Goal: Find specific page/section: Find specific page/section

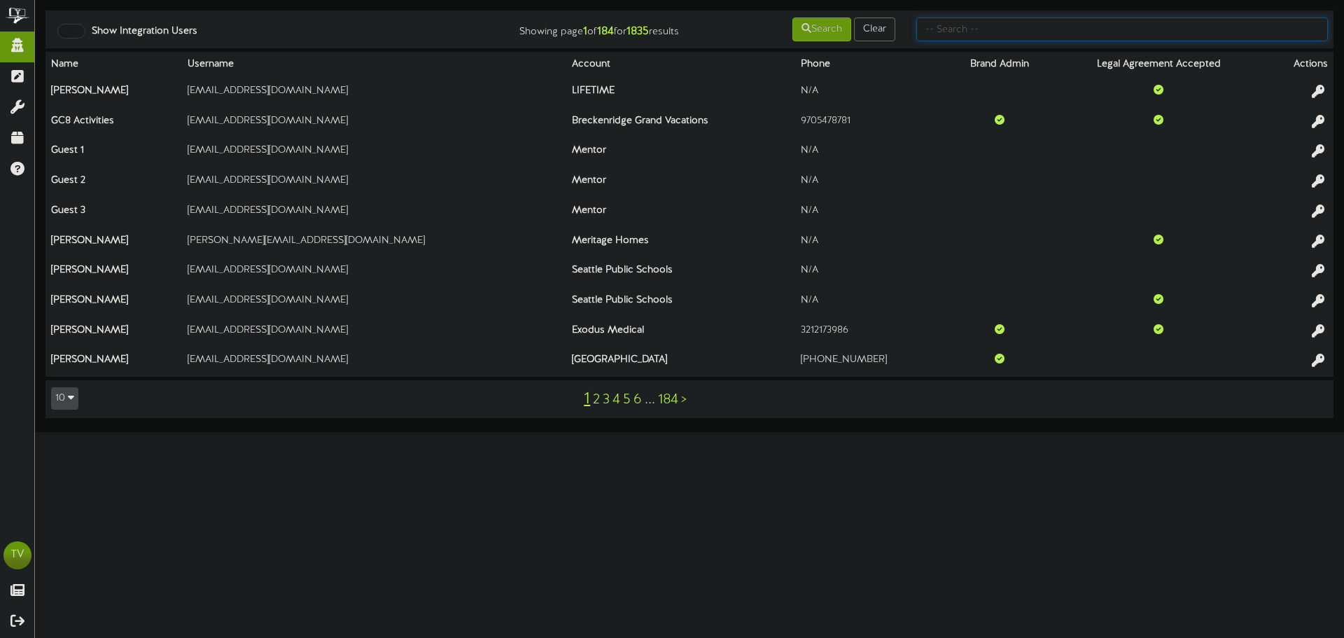
click at [1048, 26] on input "text" at bounding box center [1121, 29] width 411 height 24
type input "[PERSON_NAME]"
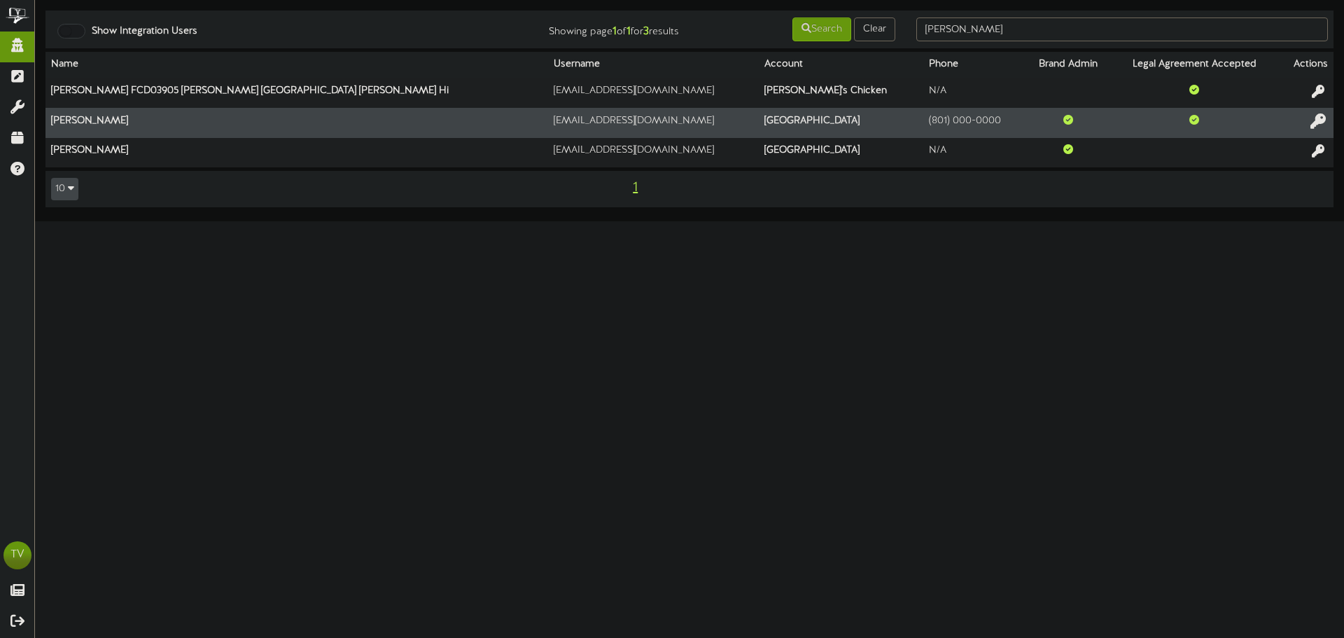
click at [1313, 115] on icon at bounding box center [1317, 120] width 15 height 15
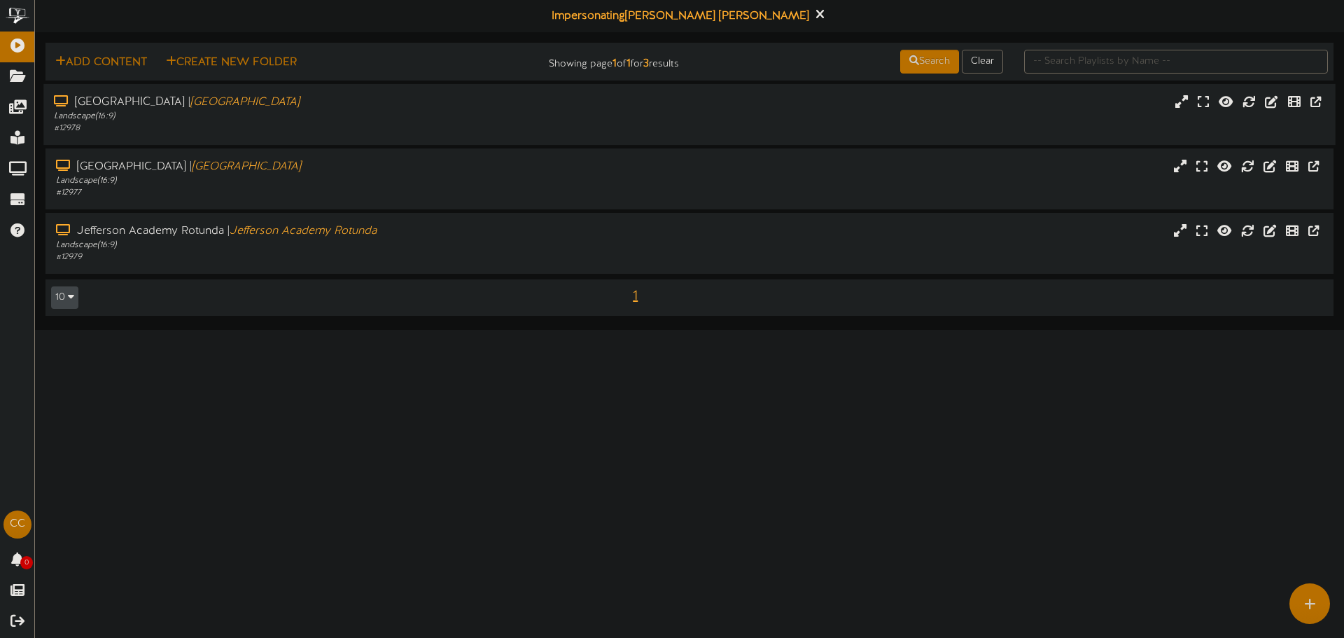
drag, startPoint x: 1307, startPoint y: 117, endPoint x: 1302, endPoint y: 125, distance: 9.4
drag, startPoint x: 1302, startPoint y: 125, endPoint x: 775, endPoint y: 402, distance: 595.7
click at [775, 330] on html "ChannelValet Playlists Folders Messages My Library Groups Devices Help CC [PERS…" at bounding box center [672, 165] width 1344 height 330
click at [569, 274] on div "Jefferson Academy Rotunda | Jefferson Academy Rotunda Landscape ( 16:9 ) # 12979" at bounding box center [689, 244] width 1309 height 63
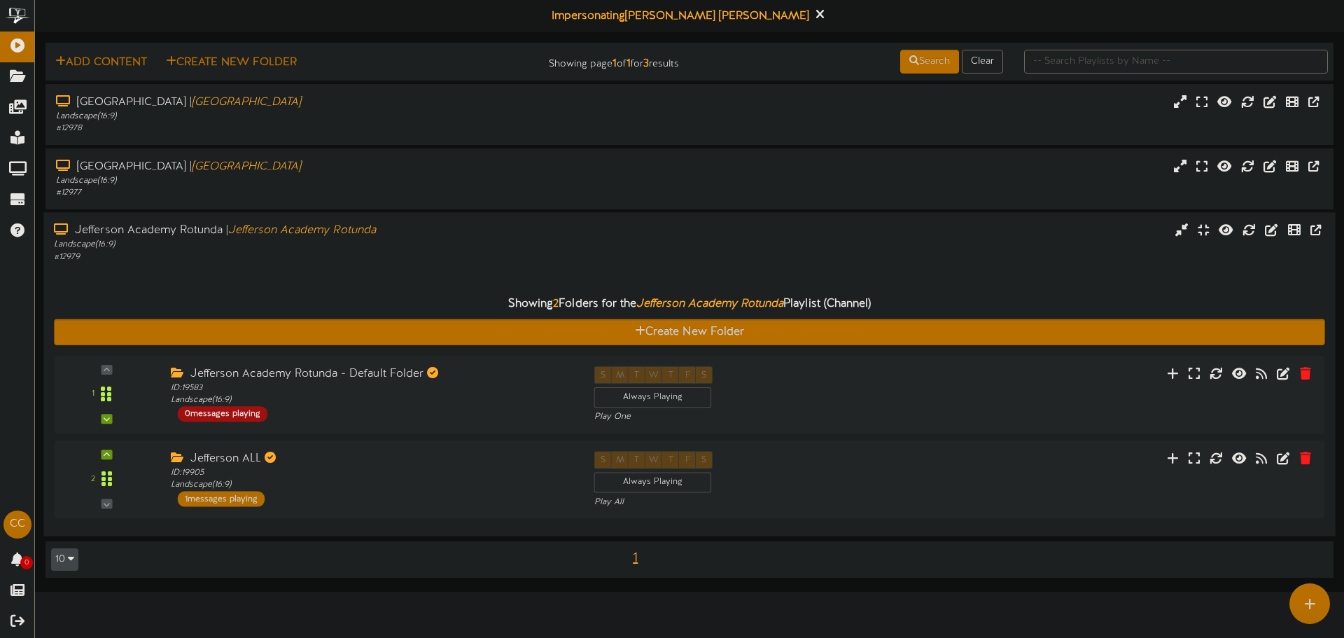
click at [401, 218] on div "Jefferson Academy Rotunda | Jefferson Academy Rotunda Landscape ( 16:9 ) # 12979" at bounding box center [689, 374] width 1292 height 324
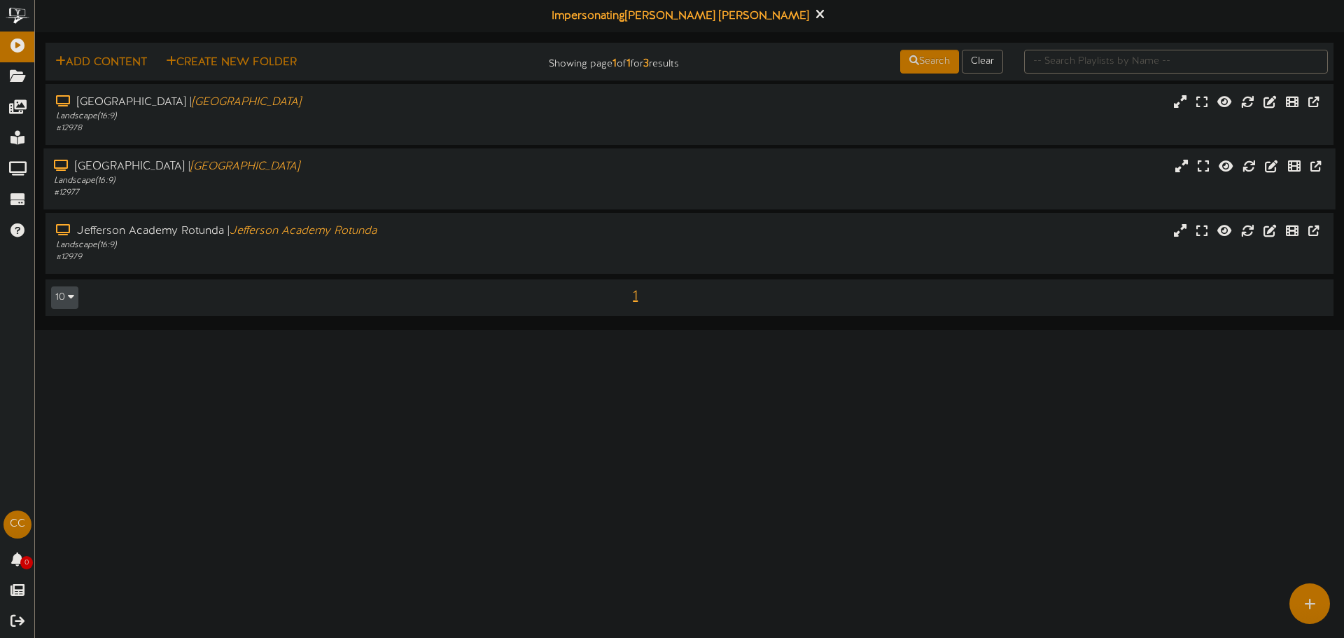
click at [396, 185] on div "Landscape ( 16:9 )" at bounding box center [312, 181] width 517 height 12
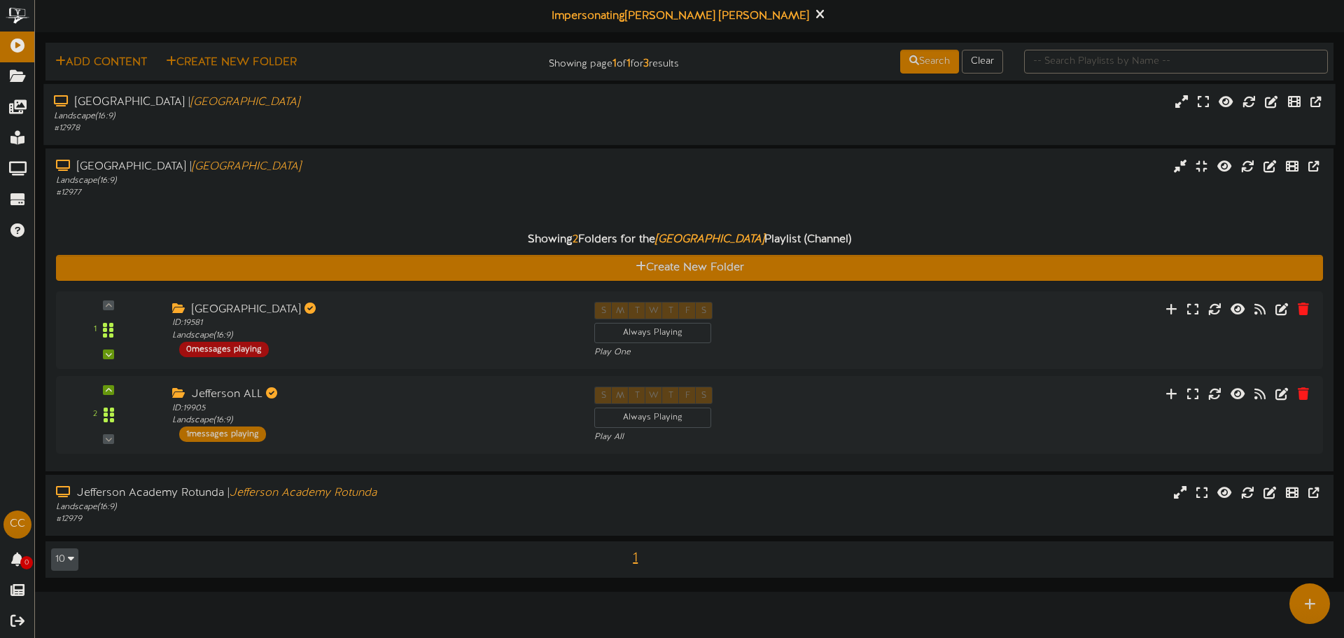
click at [383, 122] on div "Landscape ( 16:9 )" at bounding box center [312, 117] width 517 height 12
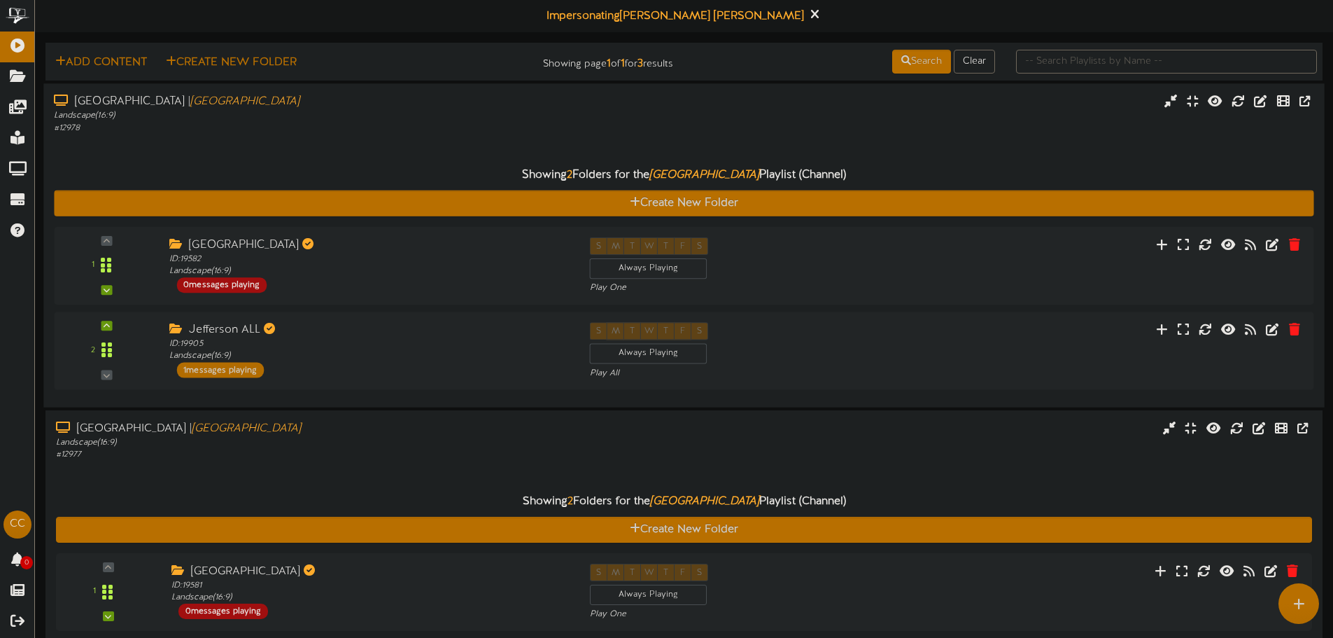
click at [221, 118] on div "Landscape ( 16:9 )" at bounding box center [310, 116] width 513 height 12
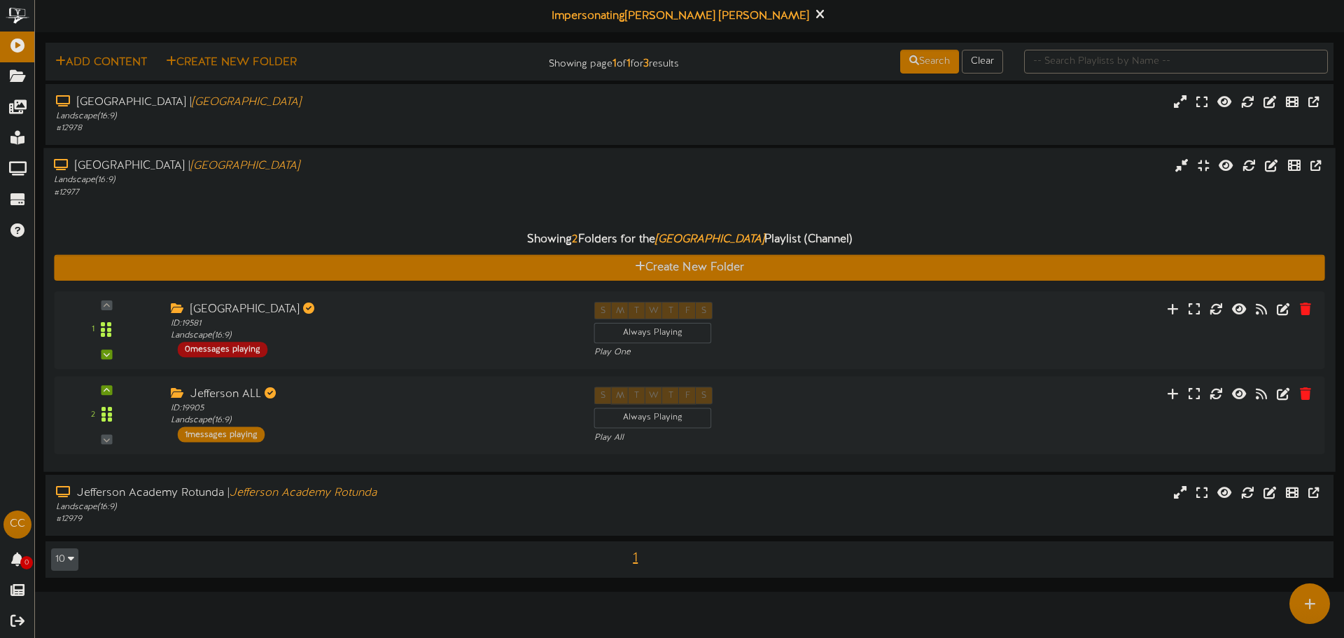
click at [300, 185] on div "Landscape ( 16:9 )" at bounding box center [312, 180] width 517 height 12
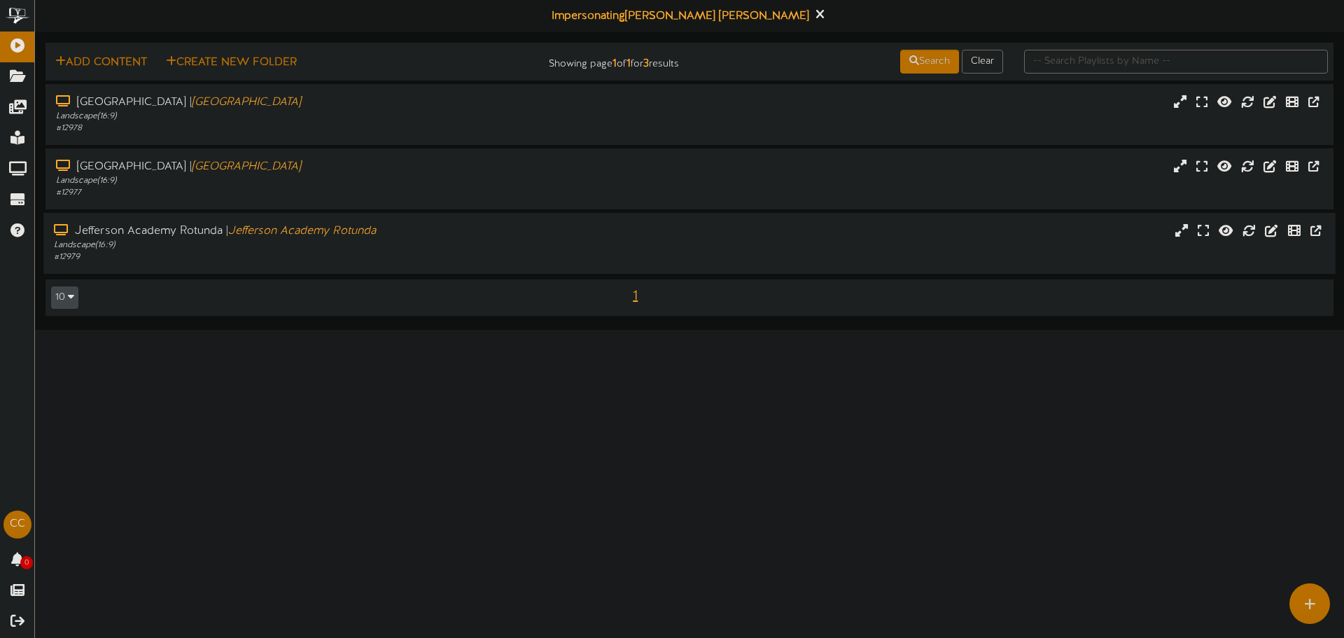
click at [358, 232] on icon "Jefferson Academy Rotunda" at bounding box center [302, 231] width 148 height 13
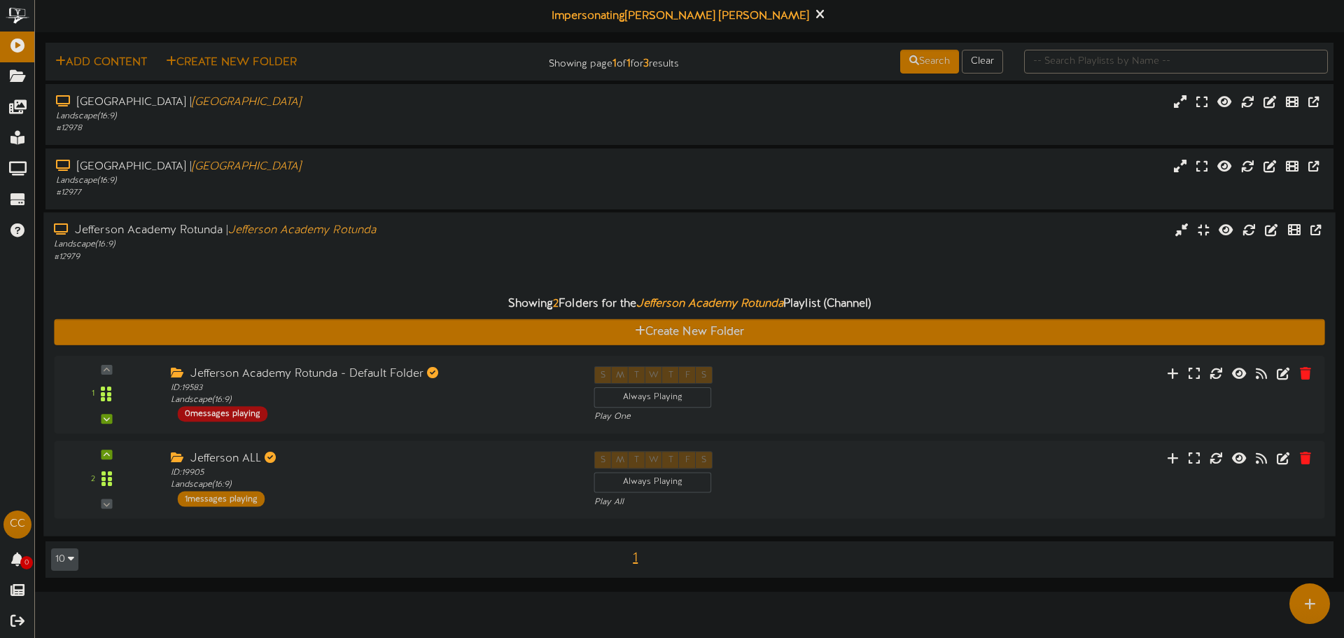
click at [445, 261] on div "# 12979" at bounding box center [312, 257] width 517 height 12
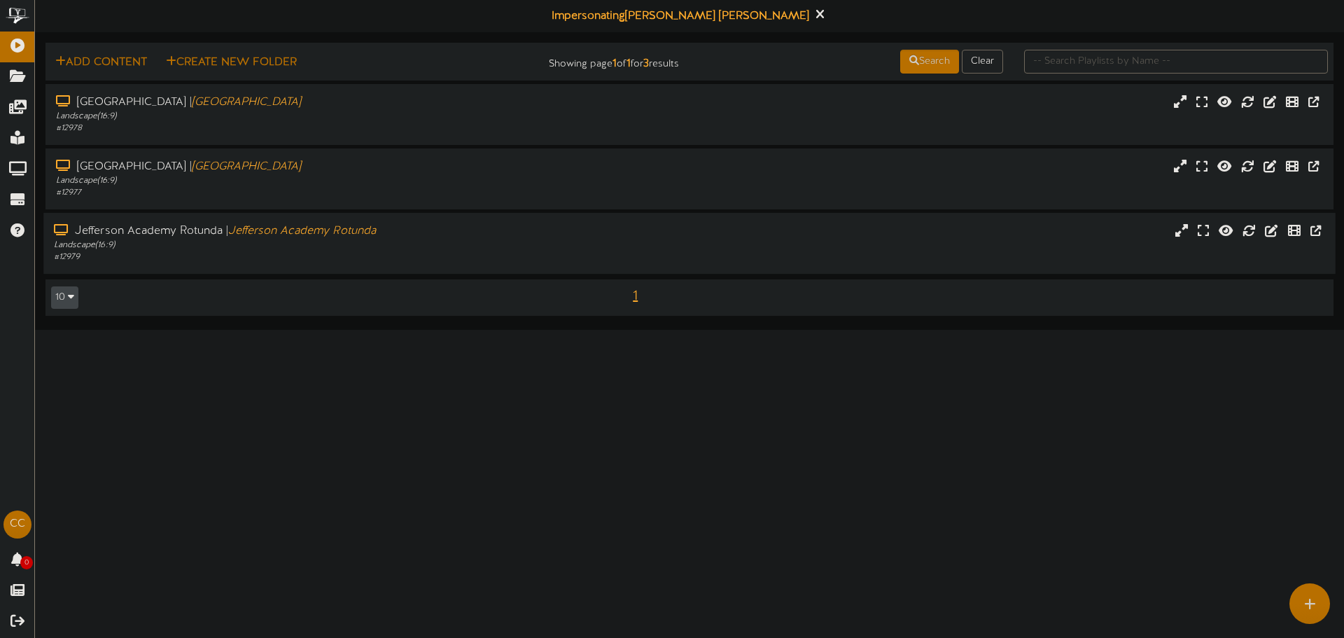
click at [437, 256] on div "# 12979" at bounding box center [312, 257] width 517 height 12
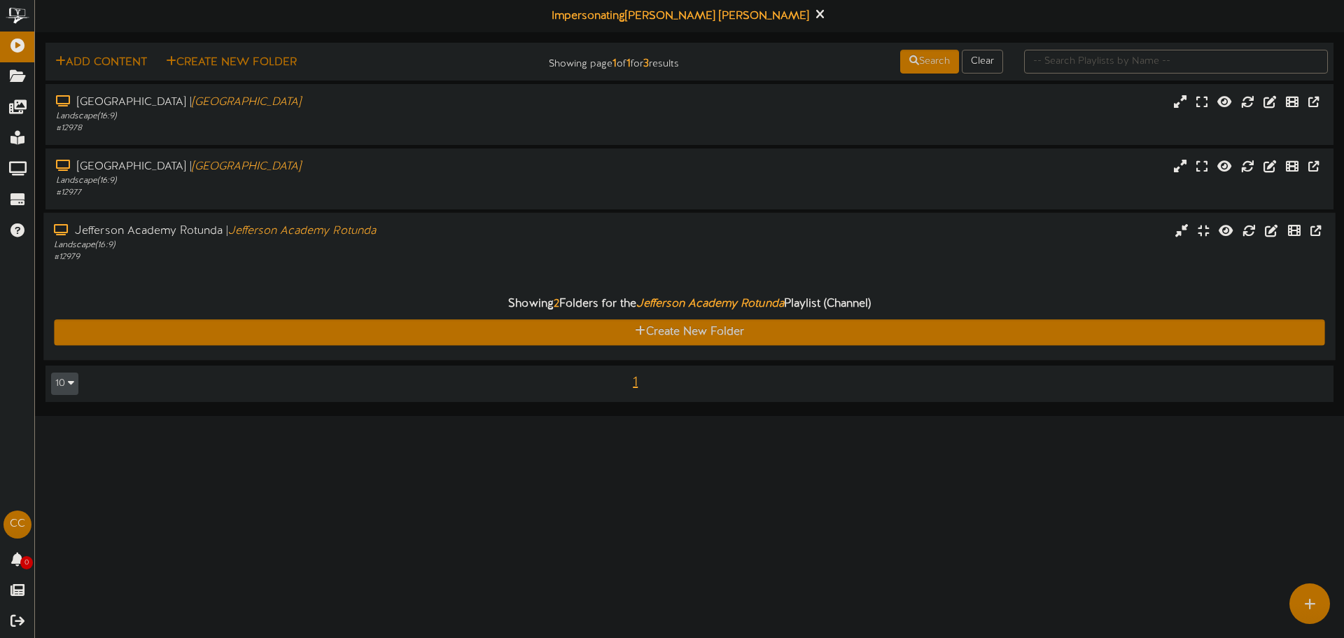
click at [431, 244] on div "Landscape ( 16:9 )" at bounding box center [312, 245] width 517 height 12
